Goal: Transaction & Acquisition: Purchase product/service

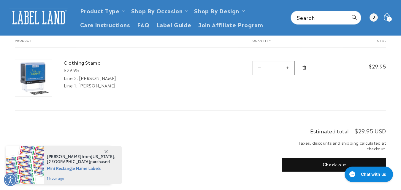
scroll to position [47, 0]
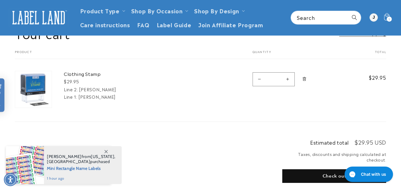
click at [76, 88] on dt "Line 2:" at bounding box center [71, 89] width 14 height 6
click at [37, 89] on img at bounding box center [33, 89] width 37 height 37
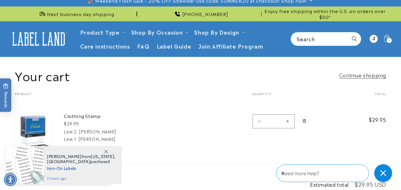
scroll to position [0, 0]
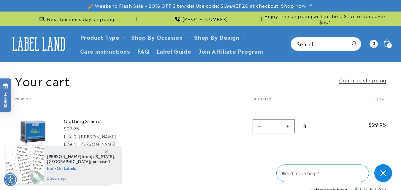
click at [211, 169] on div "Your cart Product Total Quantity Total Clothing Stamp $29.95 Line 2: Ramirez Li…" at bounding box center [200, 133] width 371 height 72
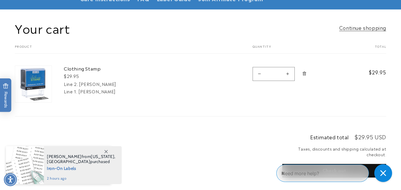
scroll to position [53, 0]
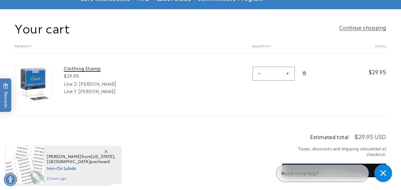
click at [93, 69] on link "Clothing Stamp" at bounding box center [108, 68] width 89 height 6
